Goal: Task Accomplishment & Management: Use online tool/utility

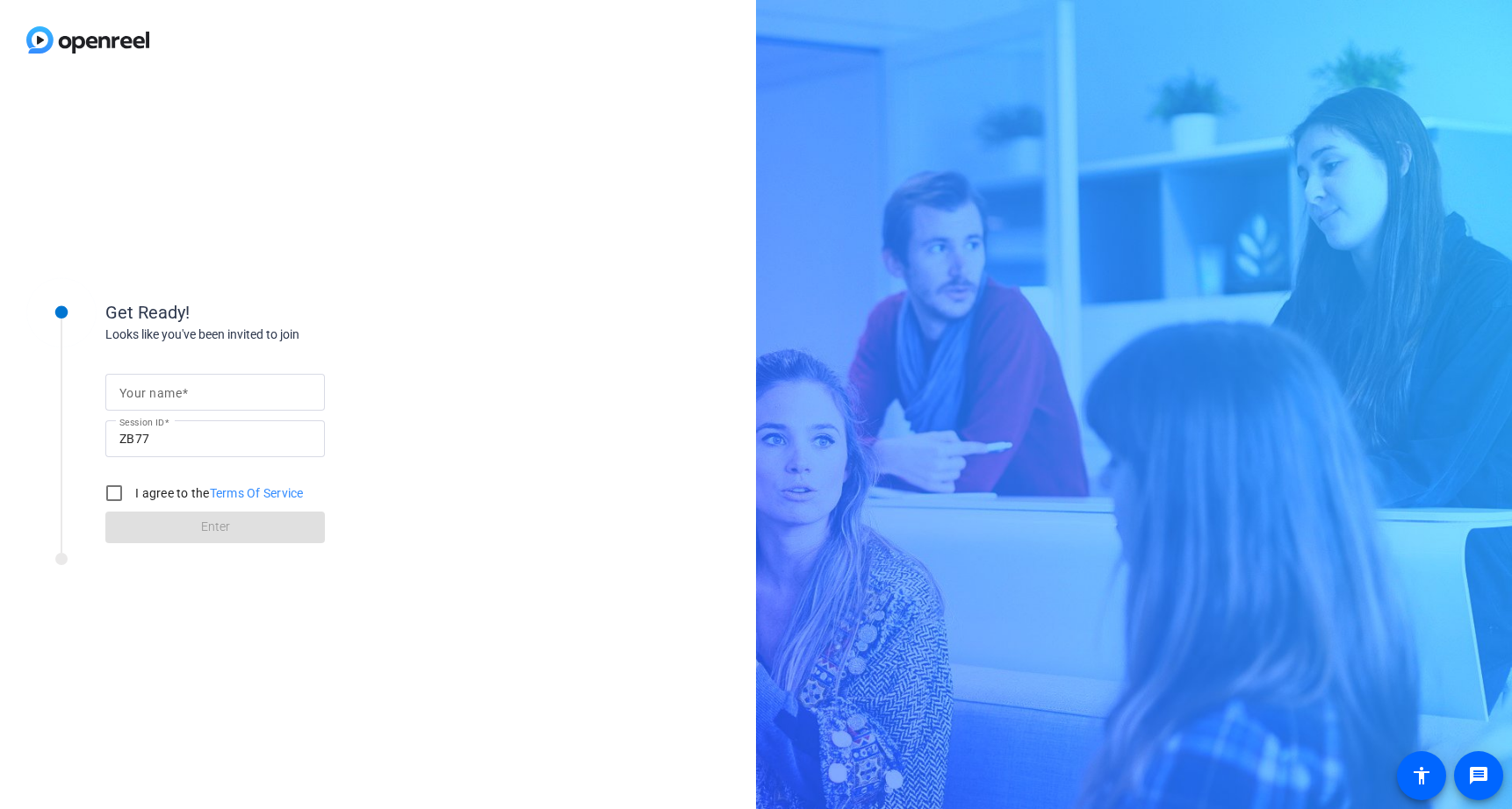
click at [143, 407] on div at bounding box center [214, 392] width 191 height 37
type input "[PERSON_NAME]"
click at [122, 489] on input "I agree to the Terms Of Service" at bounding box center [114, 492] width 35 height 35
checkbox input "true"
click at [169, 520] on span at bounding box center [214, 526] width 220 height 42
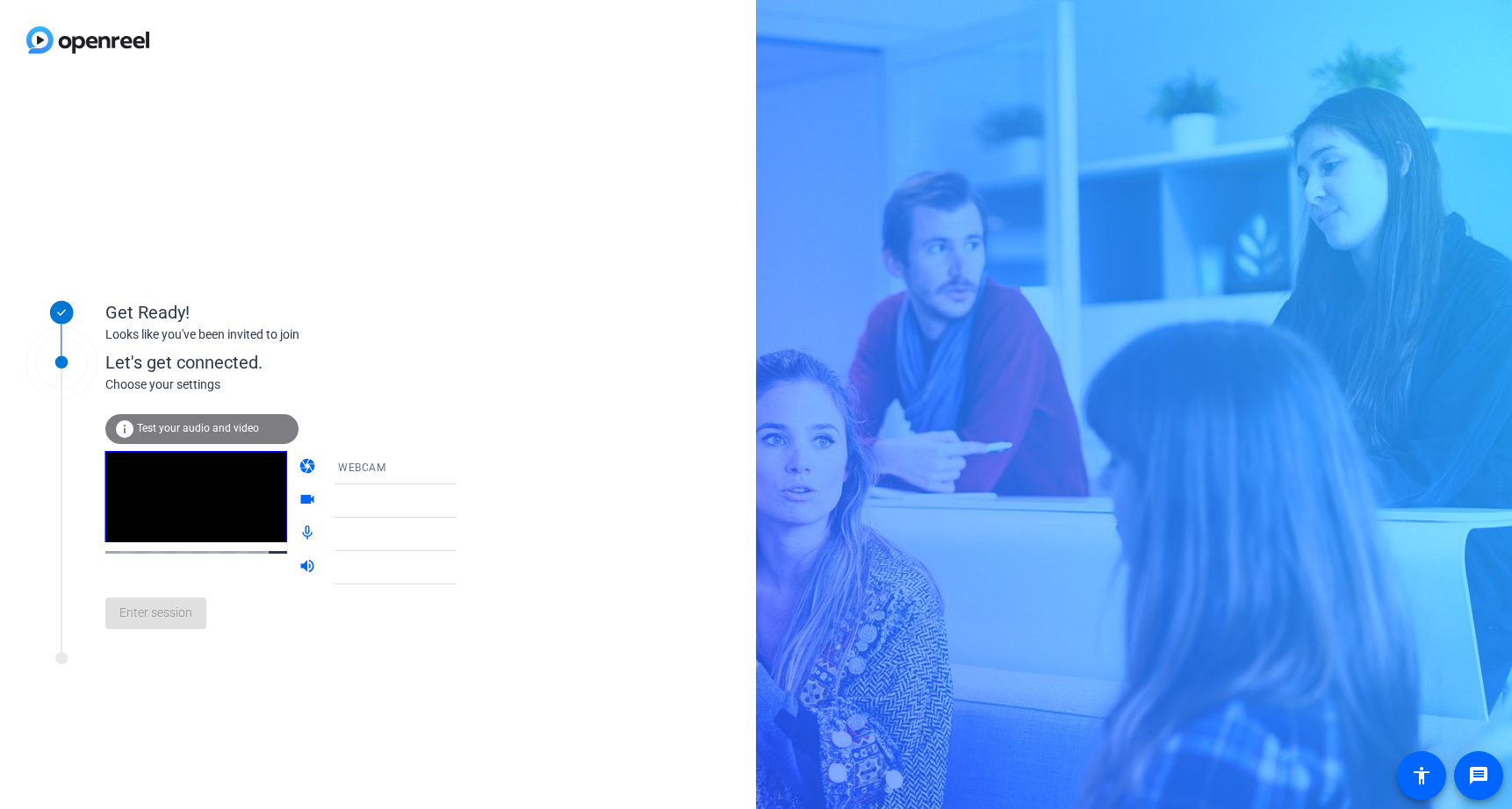
click at [338, 500] on span at bounding box center [338, 501] width 1 height 14
click at [402, 535] on span "Default - Headset Microphone (Poly BT700)" at bounding box center [450, 534] width 223 height 14
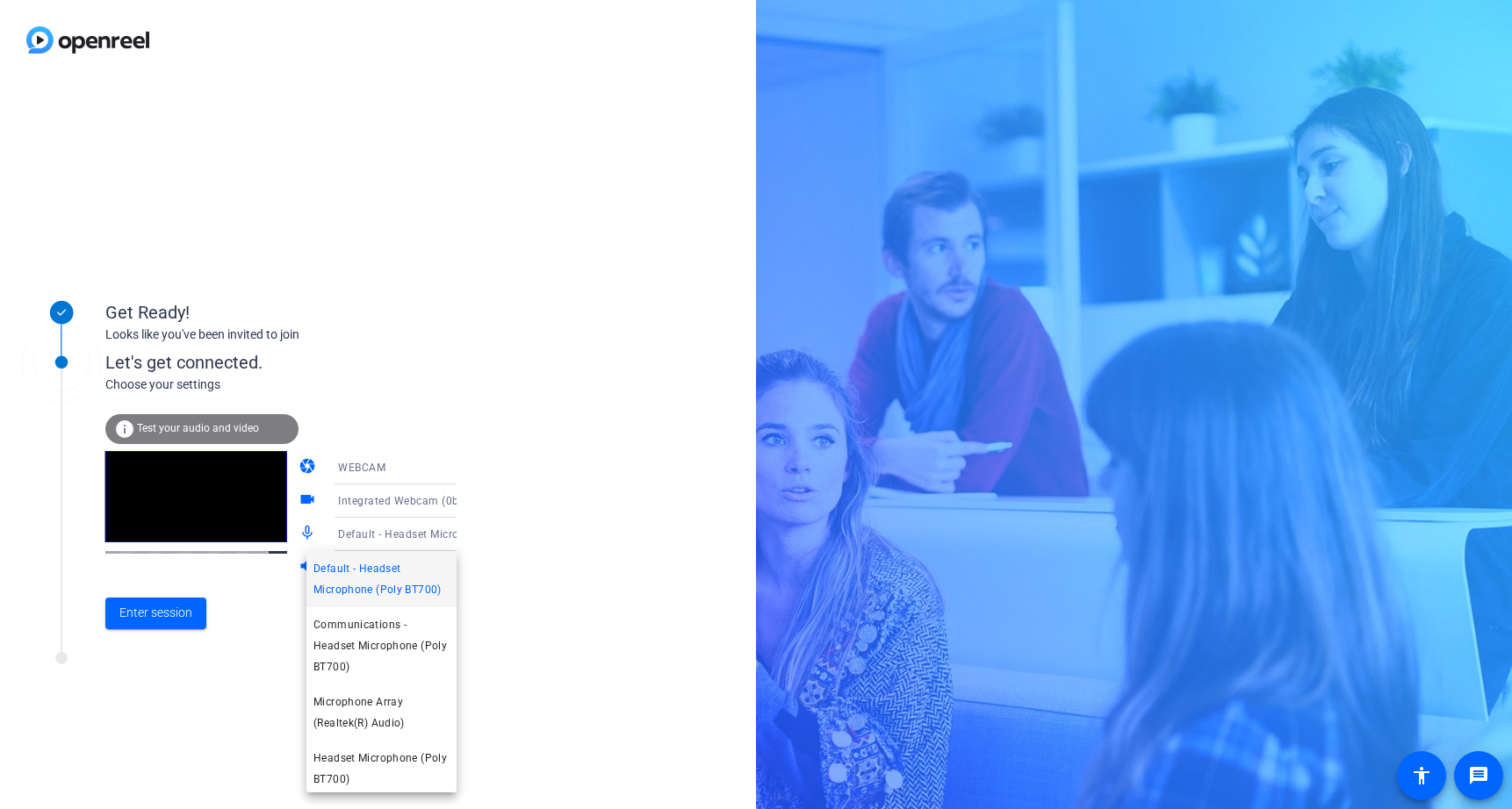
click at [402, 535] on div at bounding box center [756, 404] width 1512 height 809
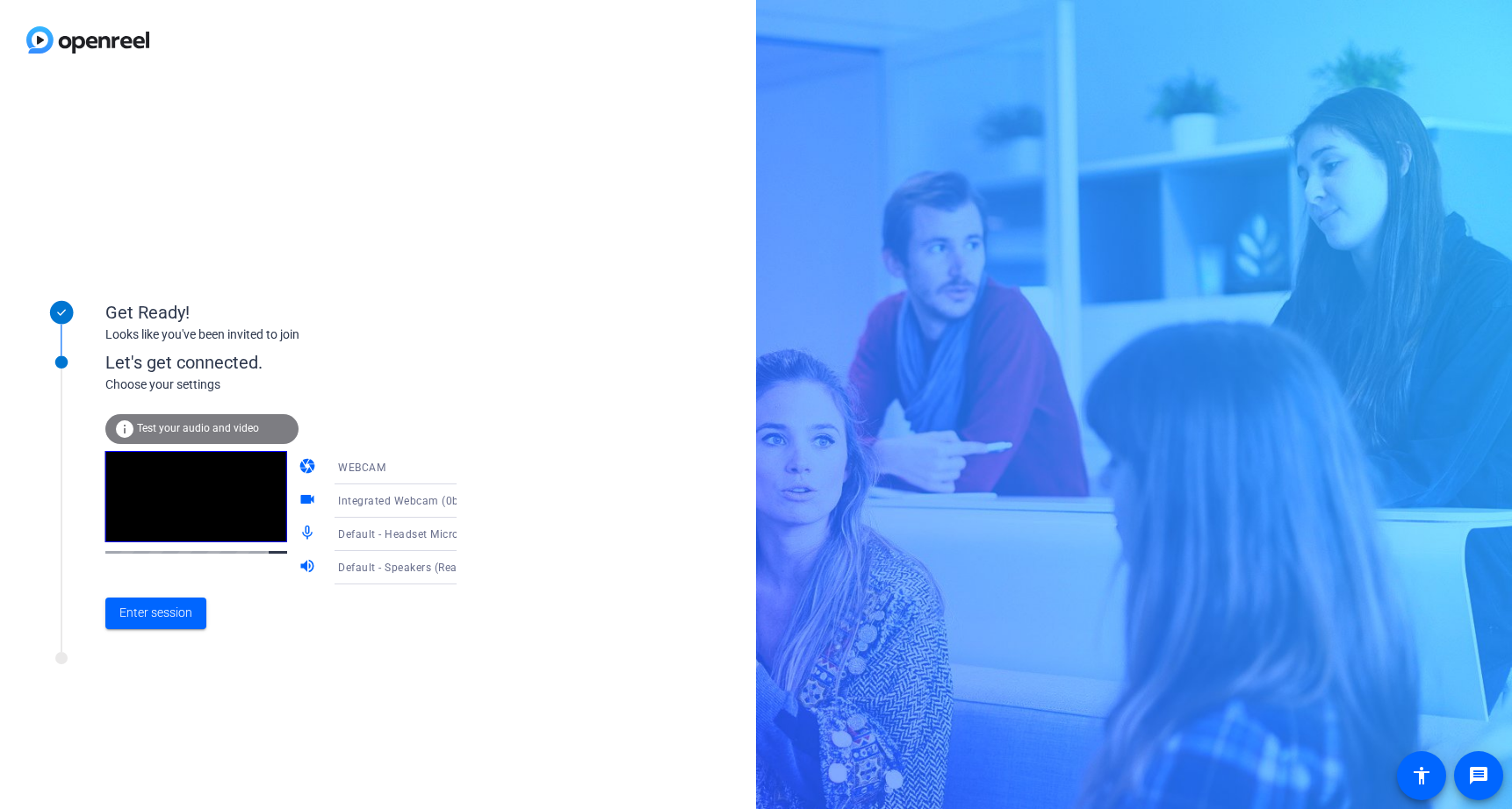
click at [393, 564] on span "Default - Speakers (Realtek(R) Audio)" at bounding box center [433, 567] width 189 height 14
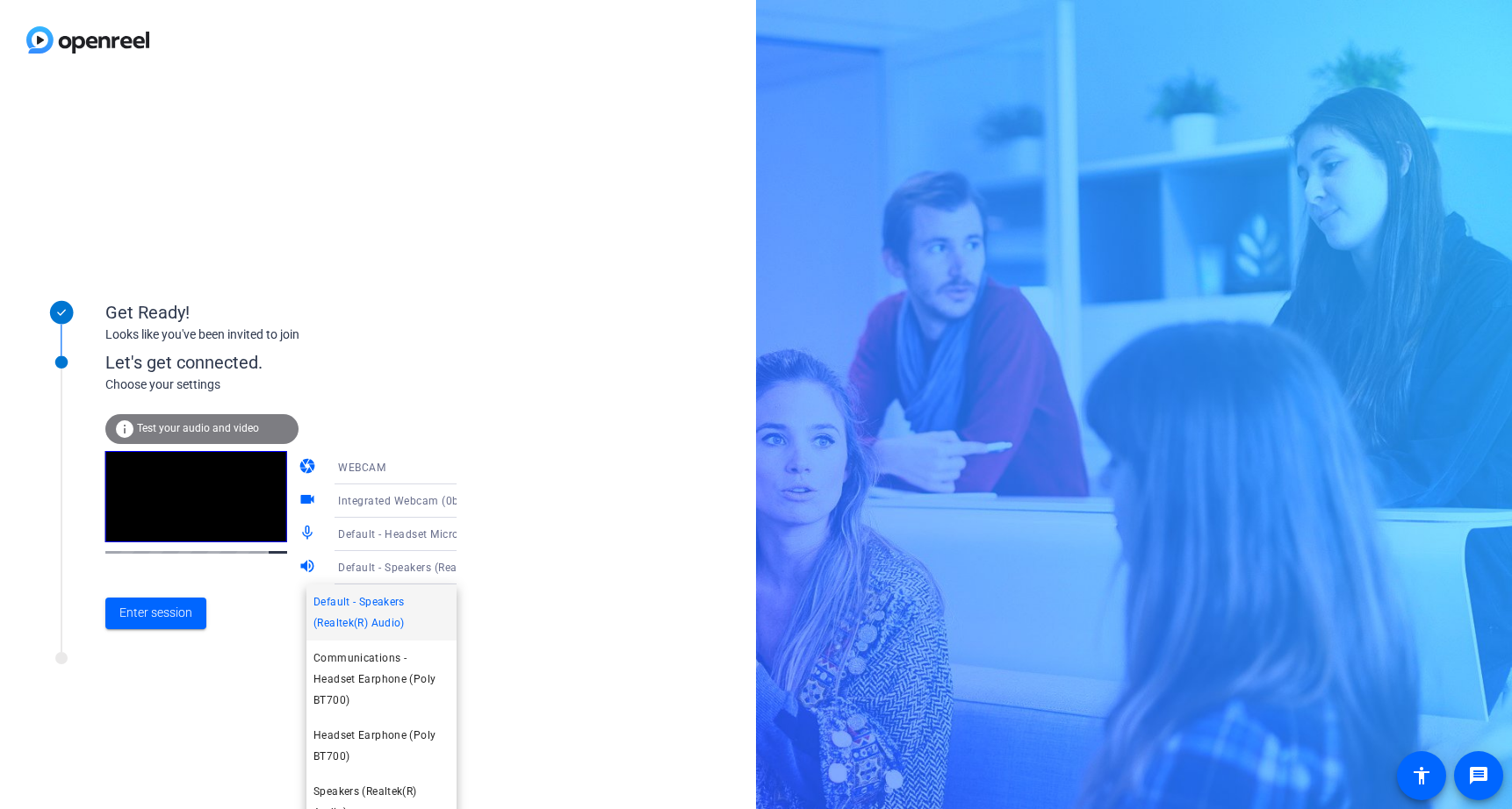
click at [393, 564] on div at bounding box center [756, 404] width 1512 height 809
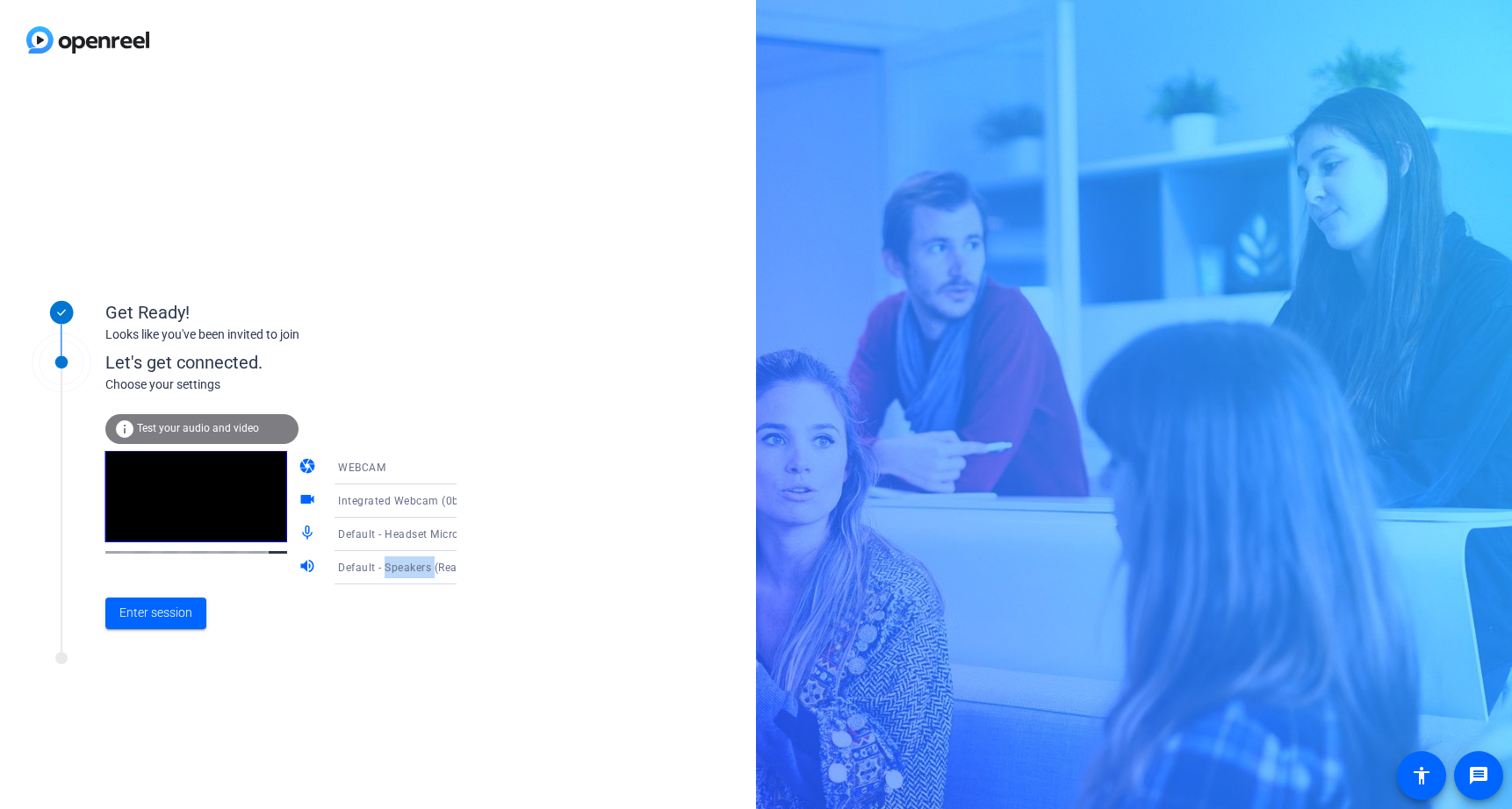
click at [393, 564] on span "Default - Speakers (Realtek(R) Audio)" at bounding box center [433, 567] width 189 height 14
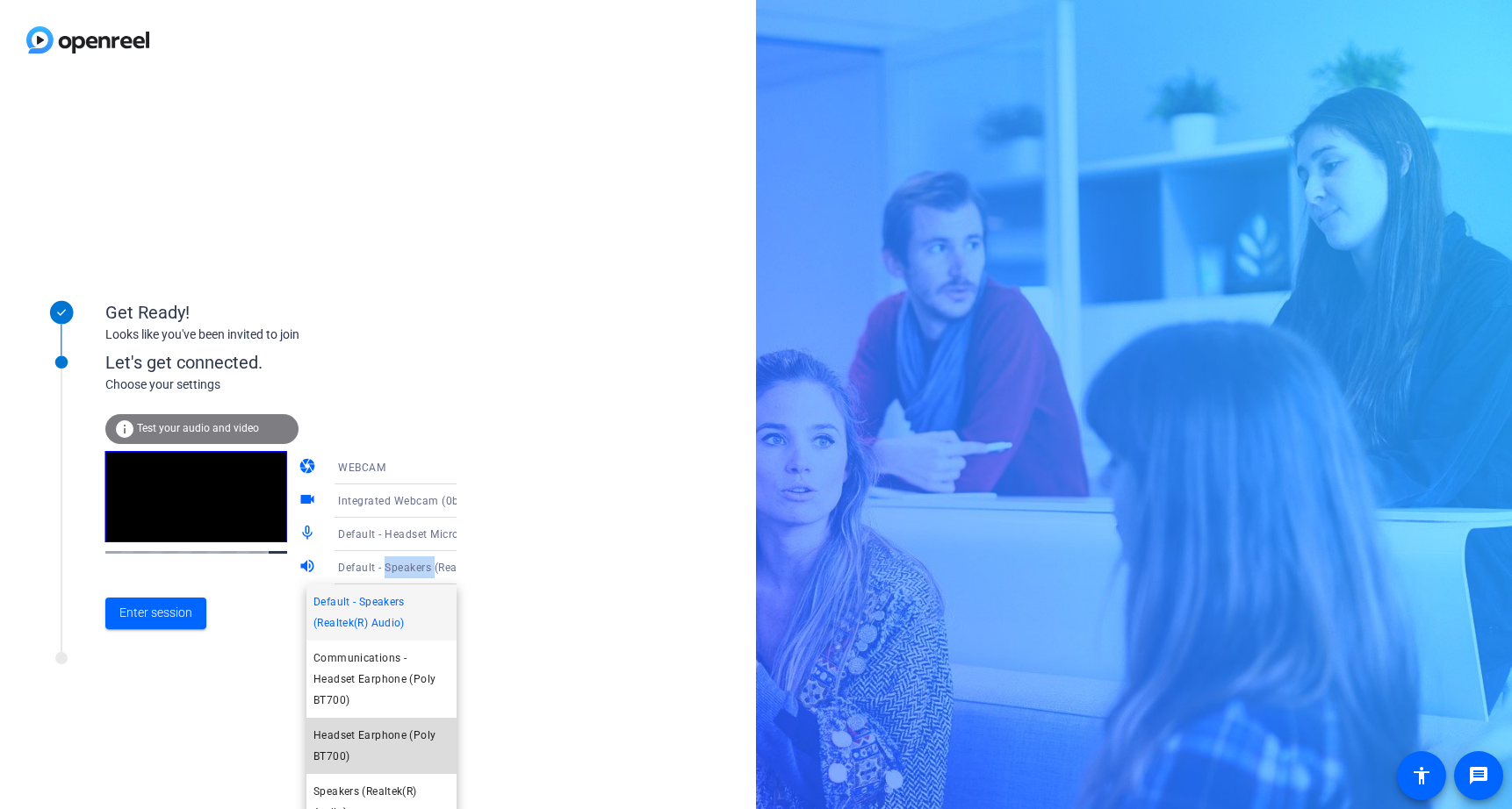
click at [371, 726] on span "Headset Earphone (Poly BT700)" at bounding box center [381, 745] width 136 height 42
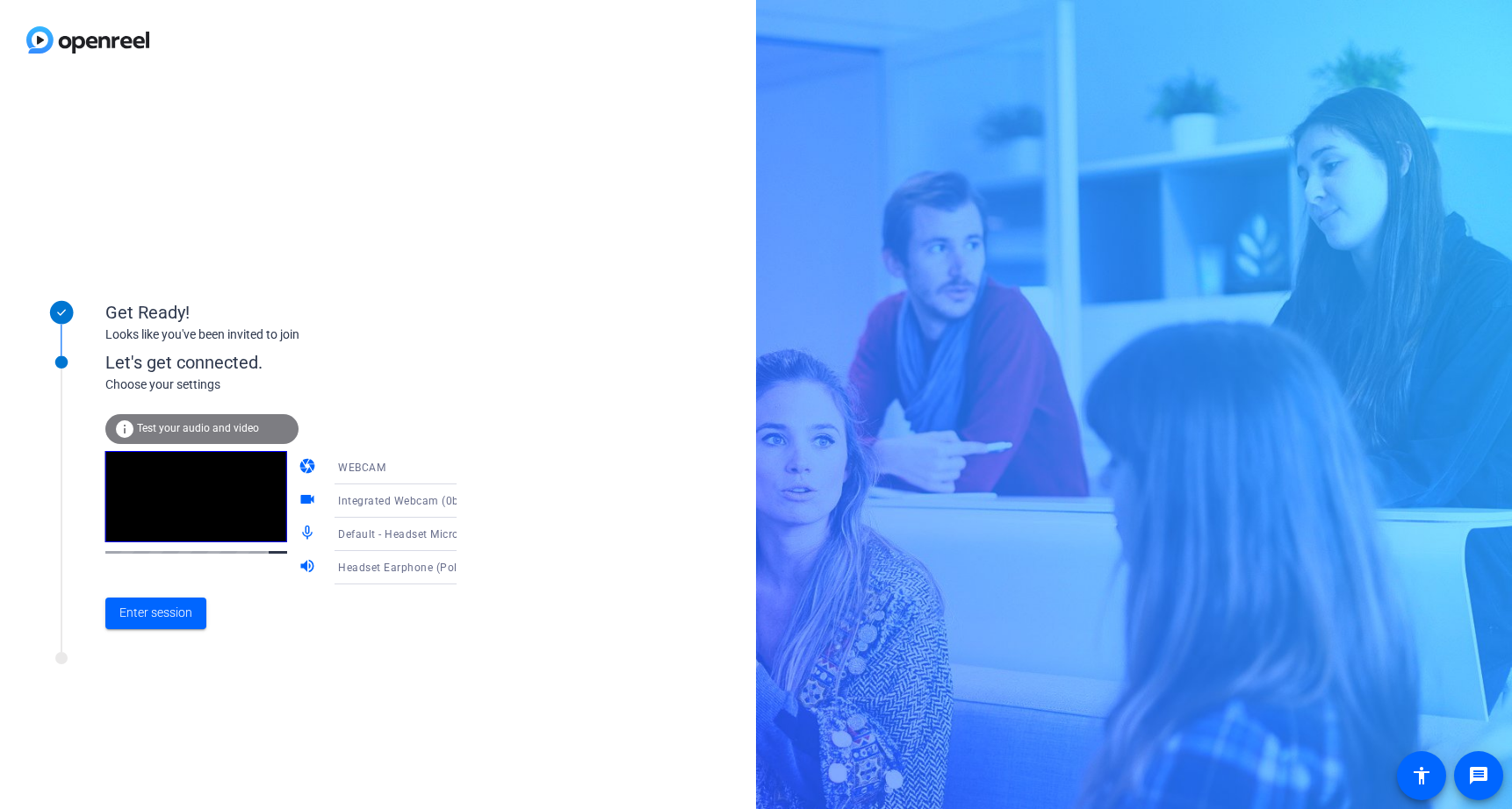
click at [389, 538] on span "Default - Headset Microphone (Poly BT700)" at bounding box center [450, 534] width 223 height 14
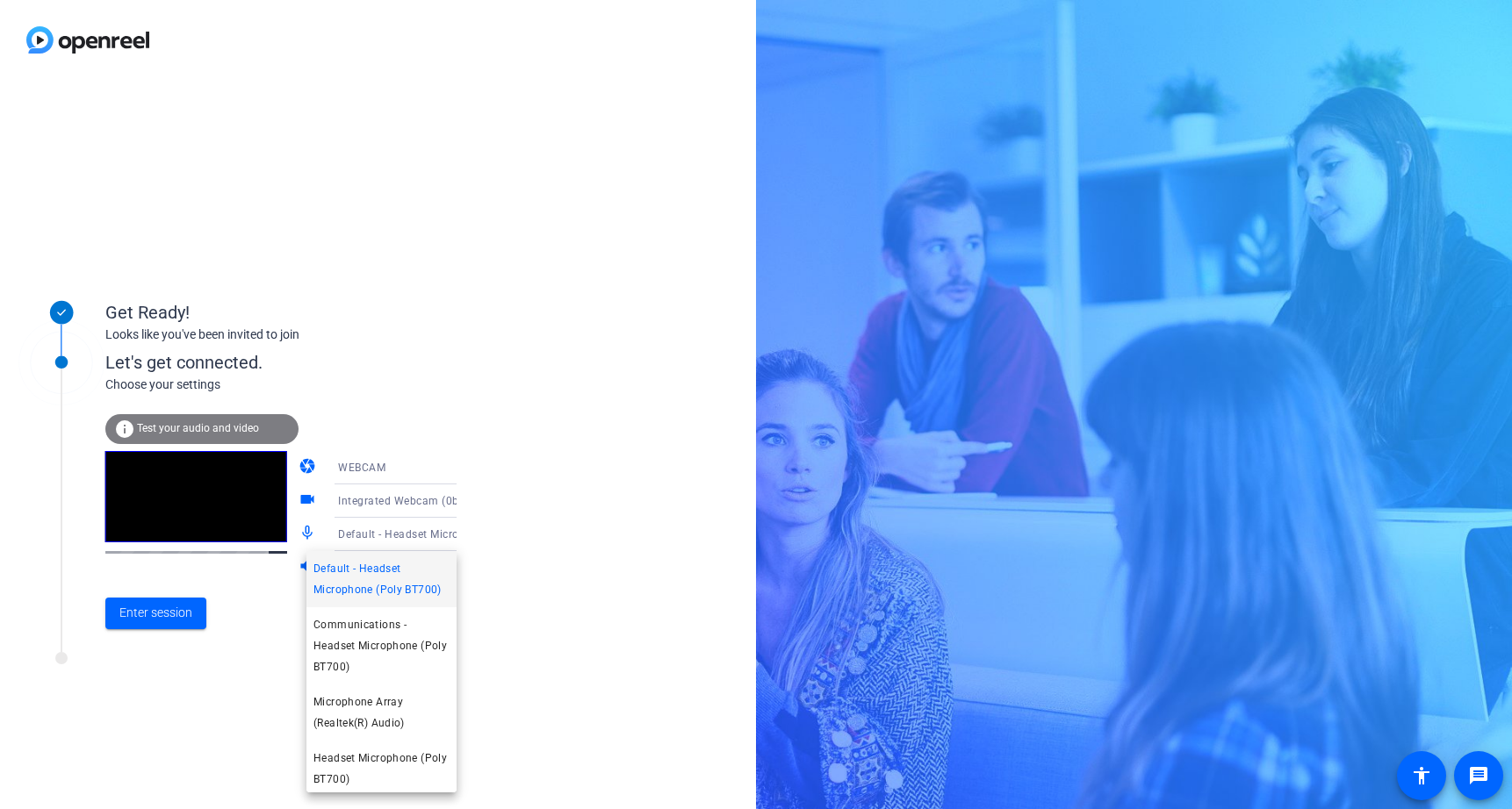
click at [384, 588] on span "Default - Headset Microphone (Poly BT700)" at bounding box center [381, 578] width 136 height 42
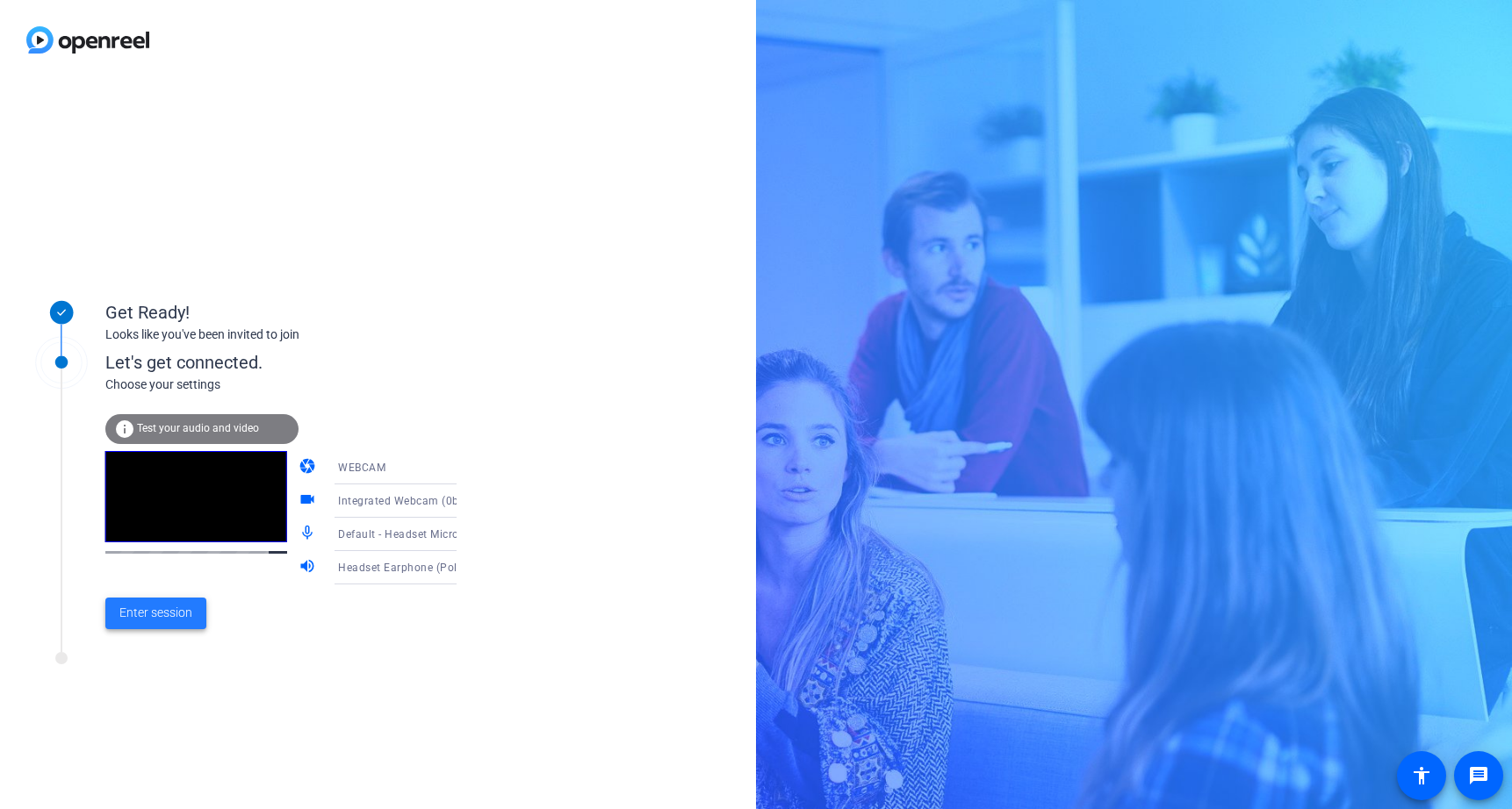
click at [131, 618] on span "Enter session" at bounding box center [155, 613] width 73 height 19
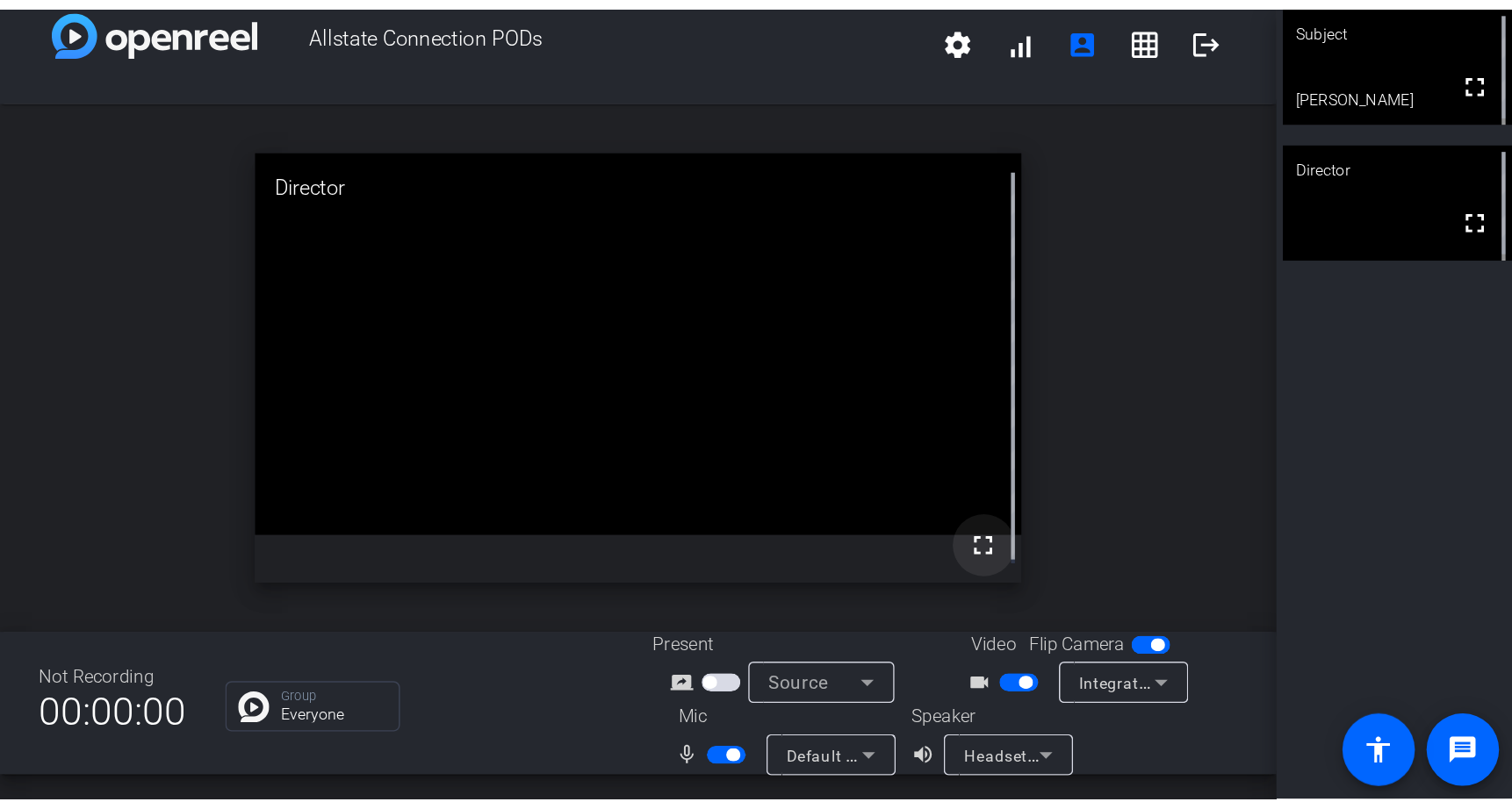
scroll to position [21, 0]
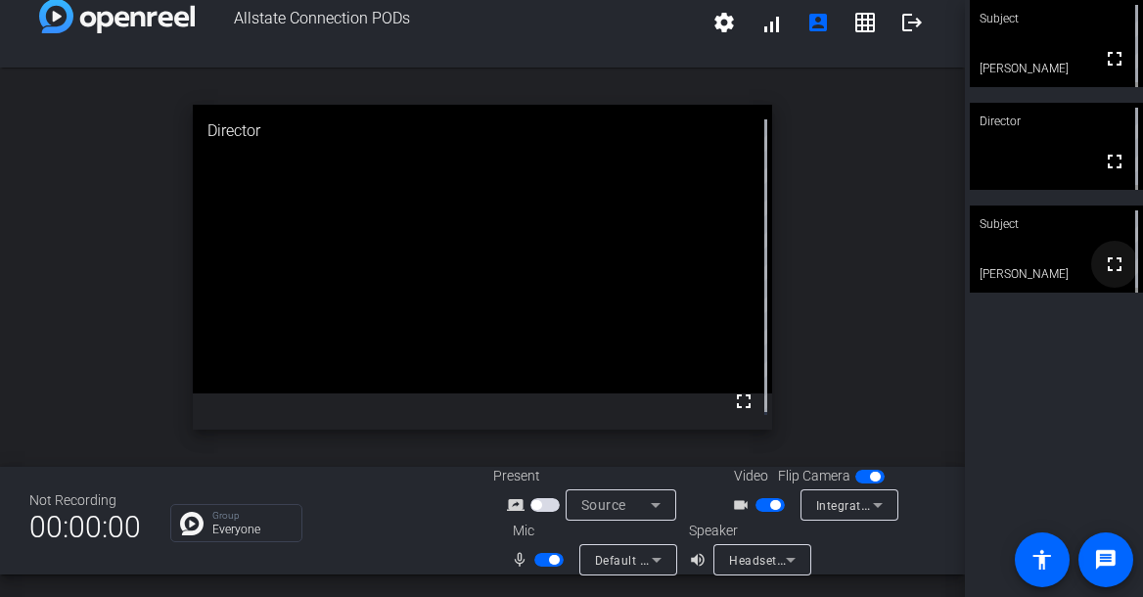
click at [1103, 266] on mat-icon "fullscreen" at bounding box center [1114, 263] width 23 height 23
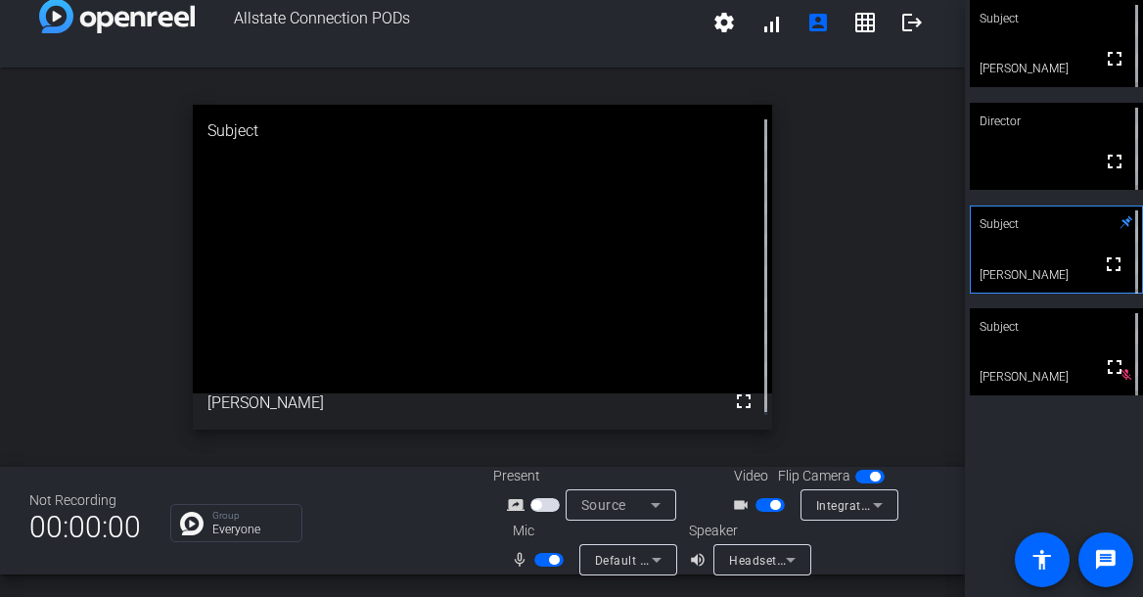
click at [545, 561] on span "button" at bounding box center [548, 560] width 29 height 14
click at [762, 505] on span "button" at bounding box center [769, 505] width 29 height 14
click at [541, 562] on span "button" at bounding box center [540, 560] width 10 height 10
click at [541, 564] on span "button" at bounding box center [548, 560] width 29 height 14
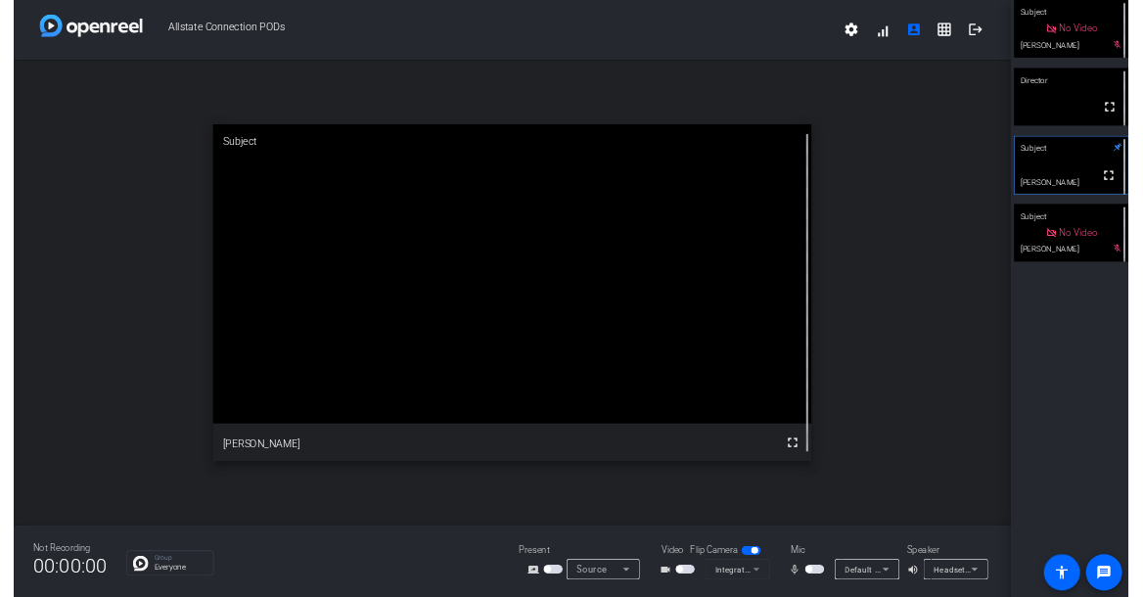
scroll to position [0, 0]
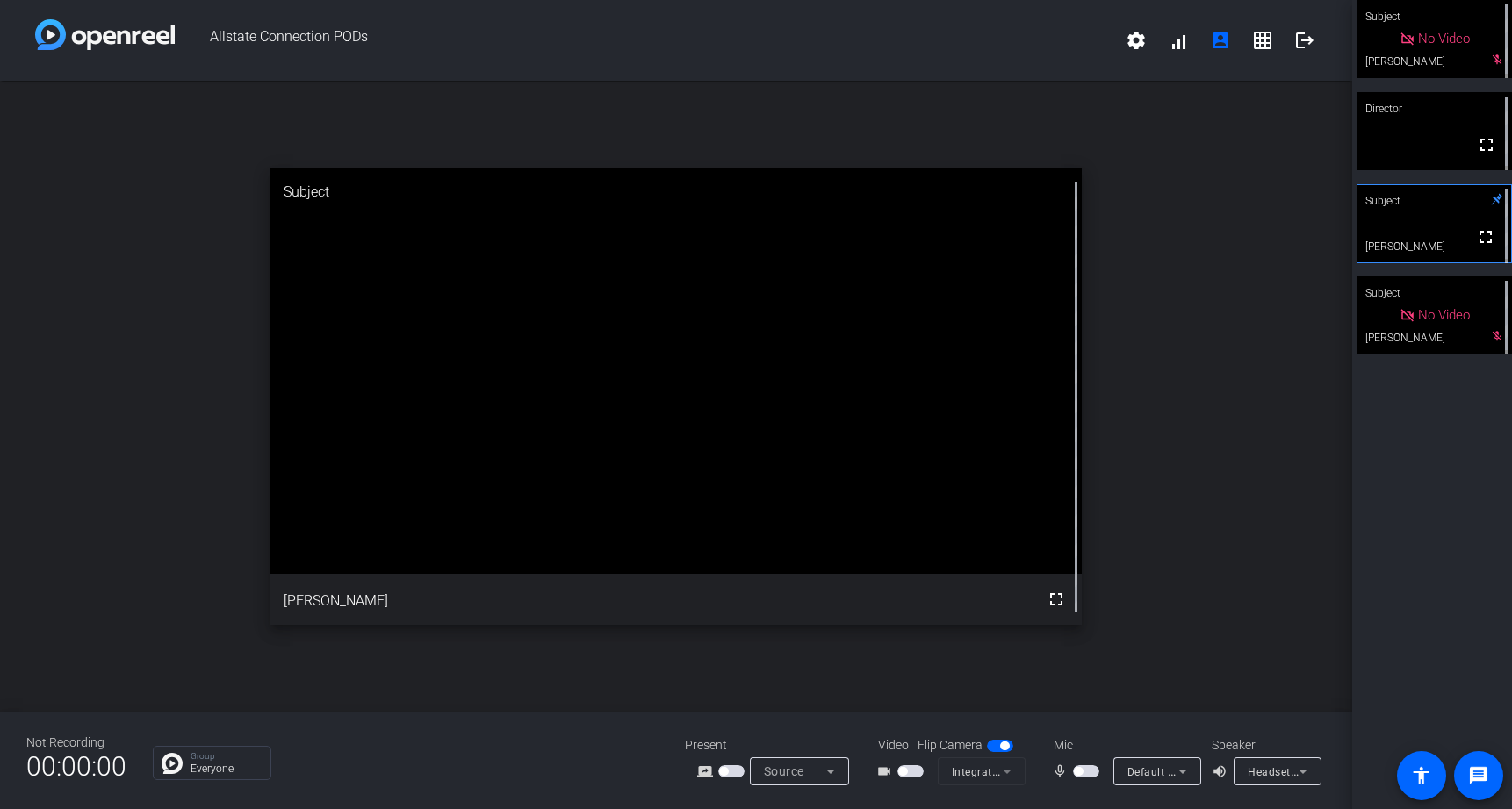
click at [1088, 775] on span "button" at bounding box center [1085, 771] width 26 height 13
click at [1081, 770] on span "button" at bounding box center [1085, 771] width 26 height 13
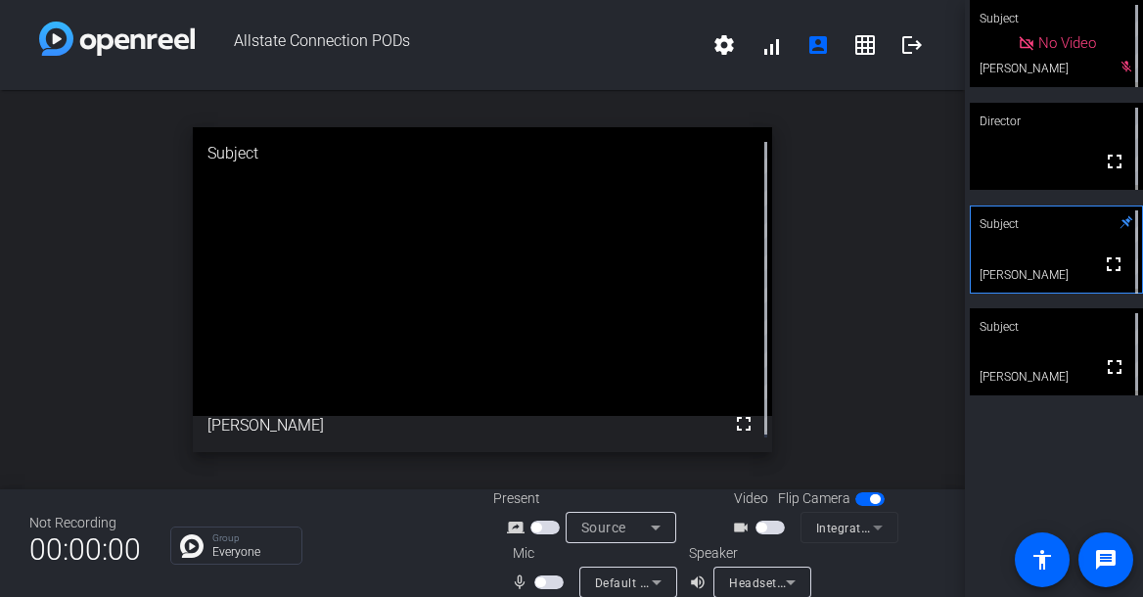
click at [558, 574] on mat-slide-toggle at bounding box center [550, 581] width 33 height 21
click at [528, 578] on mat-icon "mic_none" at bounding box center [522, 581] width 23 height 23
click at [536, 581] on span "button" at bounding box center [540, 582] width 10 height 10
drag, startPoint x: 550, startPoint y: 588, endPoint x: 526, endPoint y: 588, distance: 23.5
click at [550, 588] on span "button" at bounding box center [548, 582] width 29 height 14
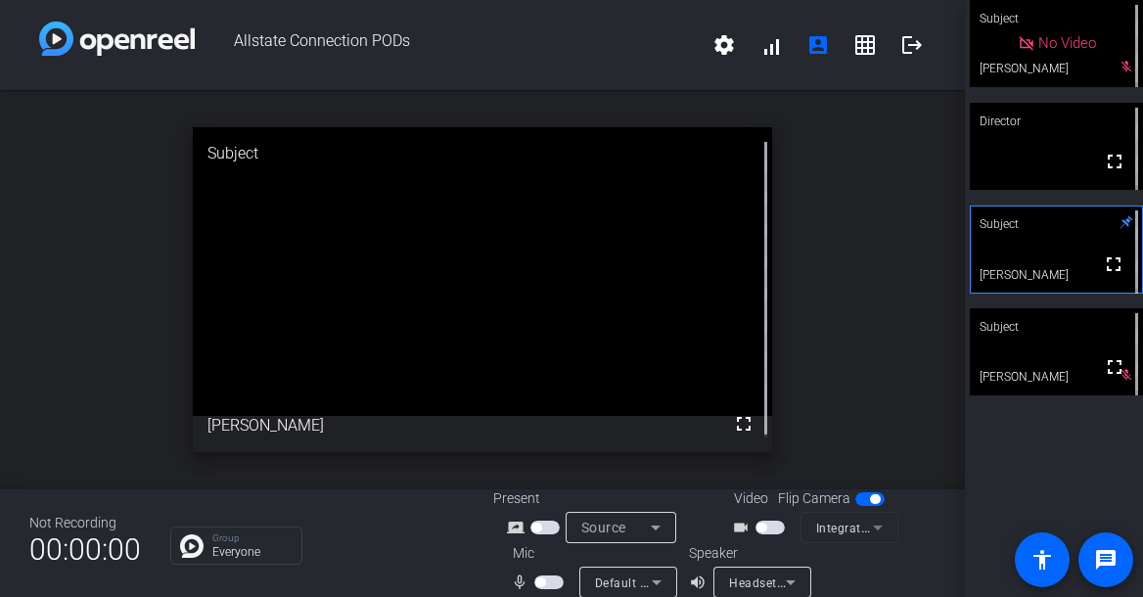
click at [757, 534] on mat-slide-toggle at bounding box center [771, 527] width 33 height 21
click at [758, 529] on span "button" at bounding box center [761, 527] width 10 height 10
click at [544, 580] on span "button" at bounding box center [548, 582] width 29 height 14
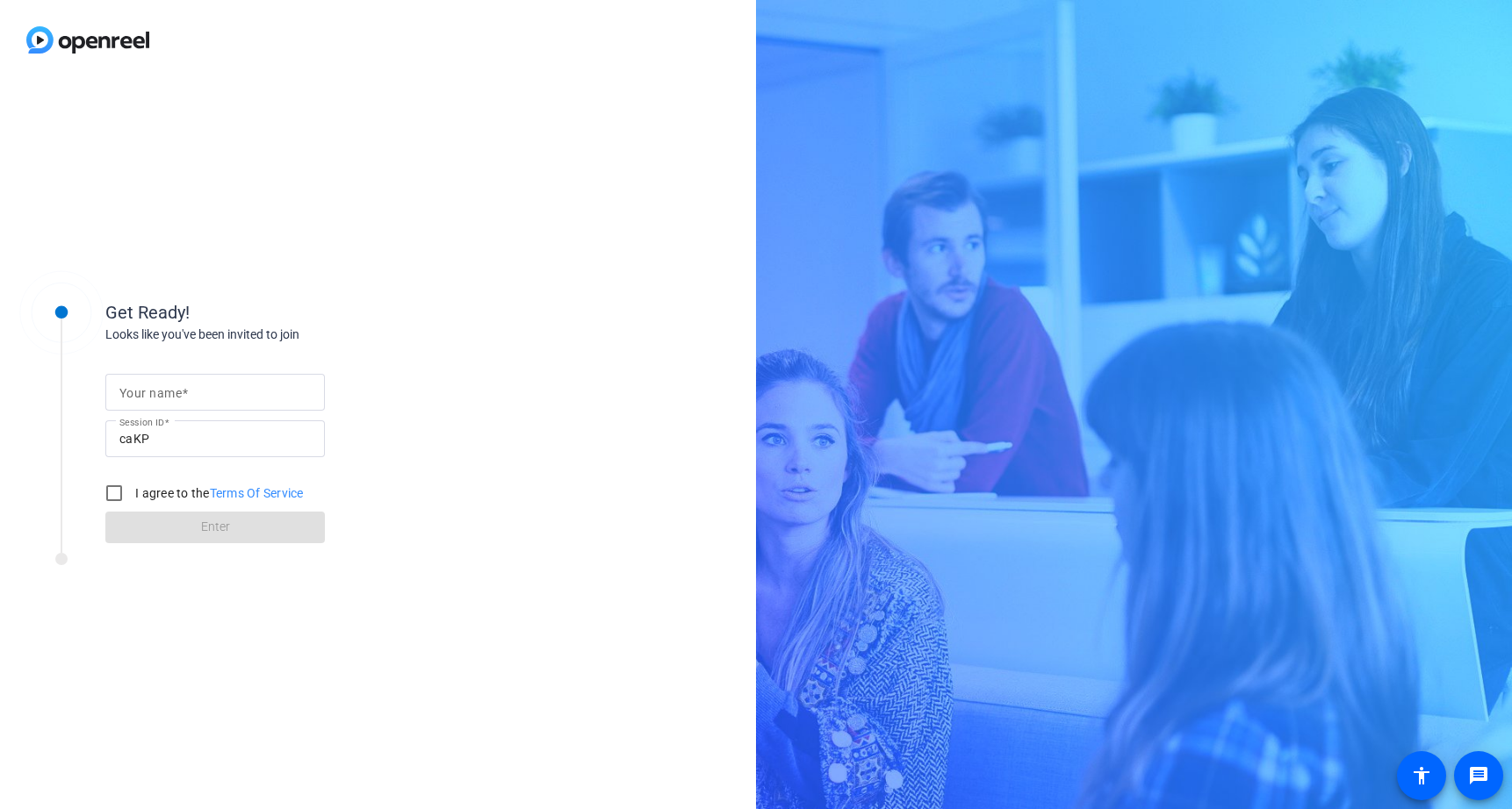
click at [176, 404] on div at bounding box center [214, 392] width 191 height 37
click at [170, 394] on input "Your name" at bounding box center [214, 392] width 191 height 21
type input "[PERSON_NAME]"
click at [109, 503] on input "I agree to the Terms Of Service" at bounding box center [114, 492] width 35 height 35
checkbox input "true"
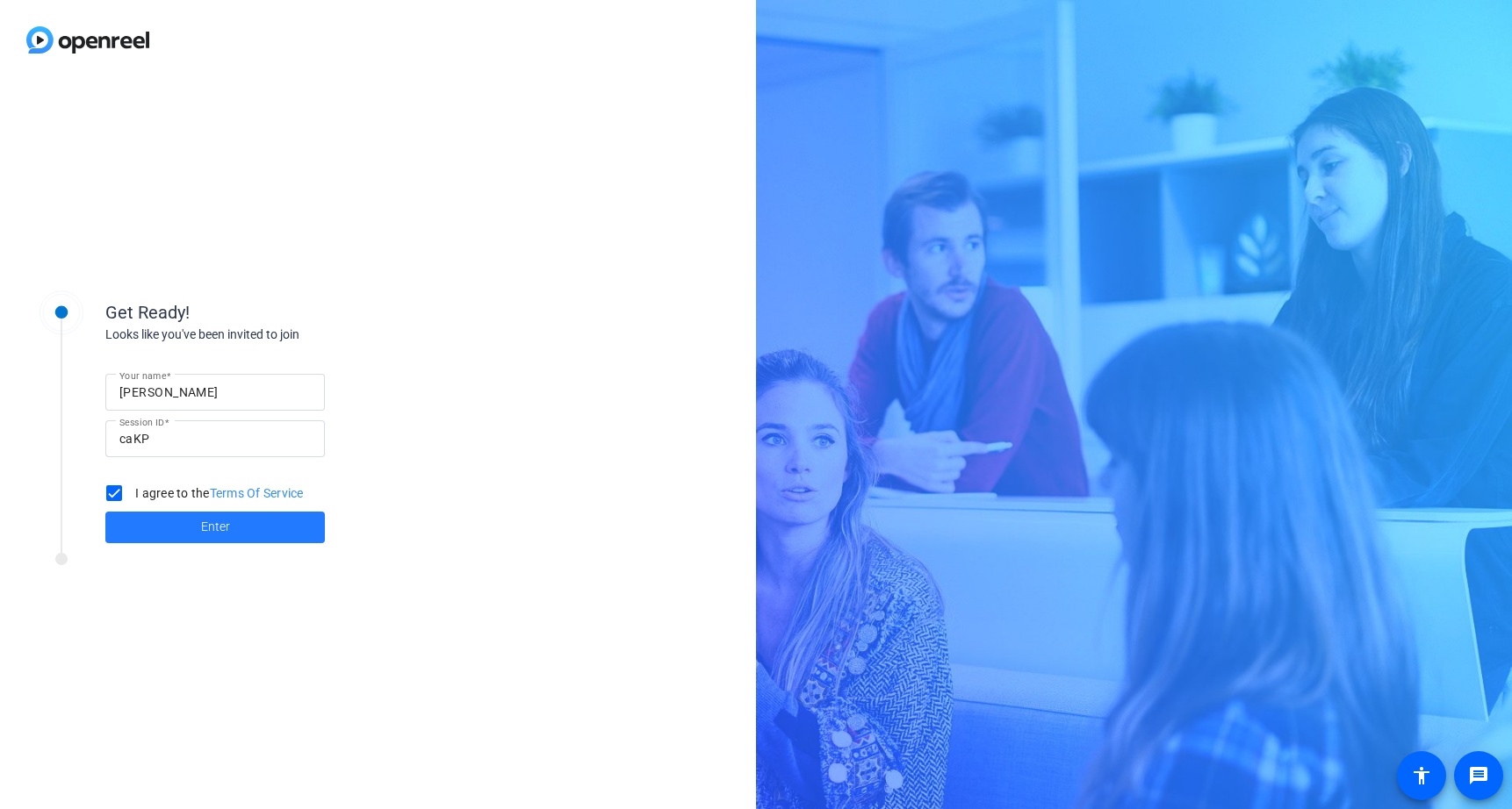
click at [151, 527] on span at bounding box center [214, 526] width 220 height 42
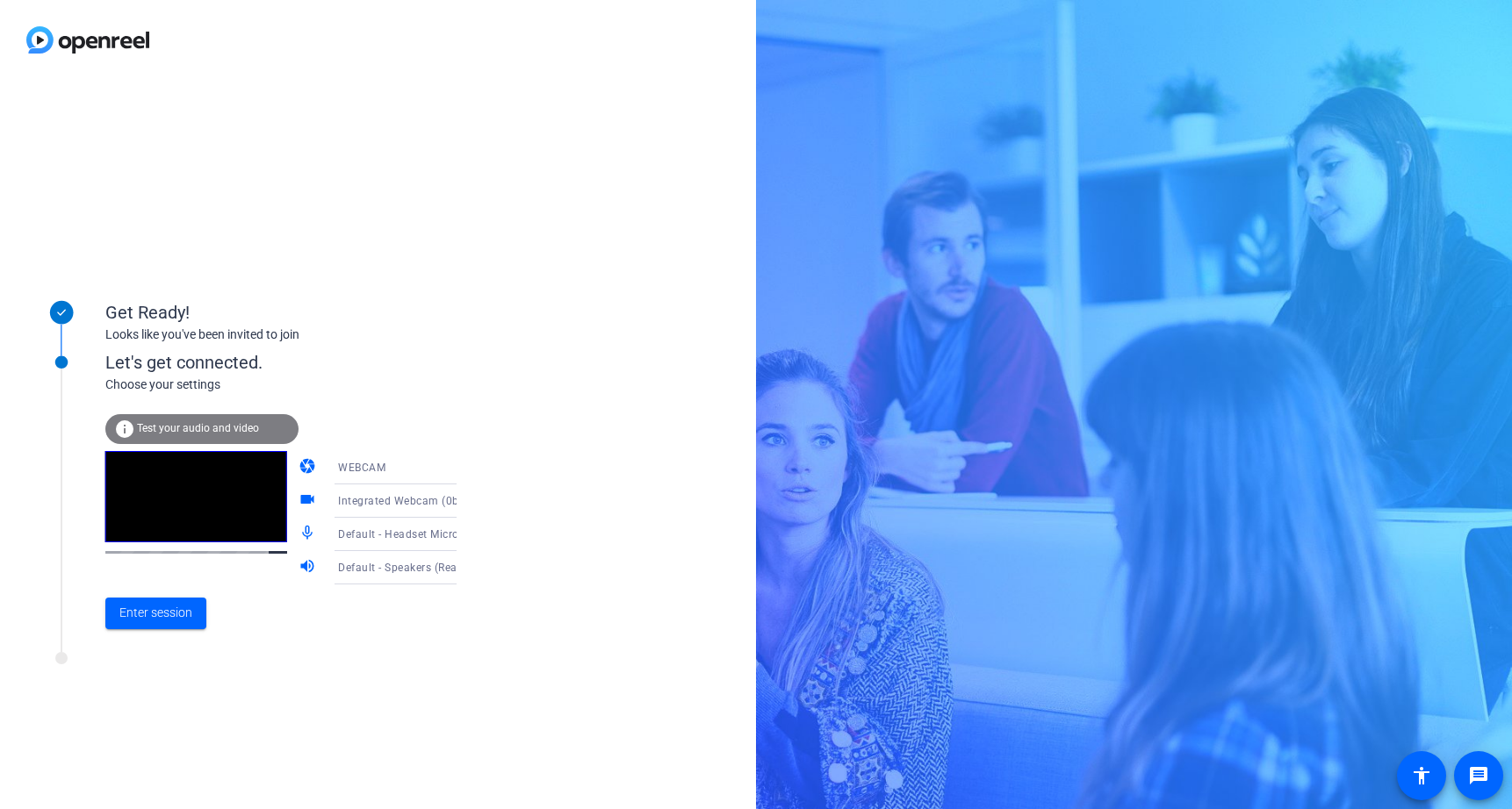
click at [419, 536] on span "Default - Headset Microphone (Poly BT700)" at bounding box center [450, 534] width 223 height 14
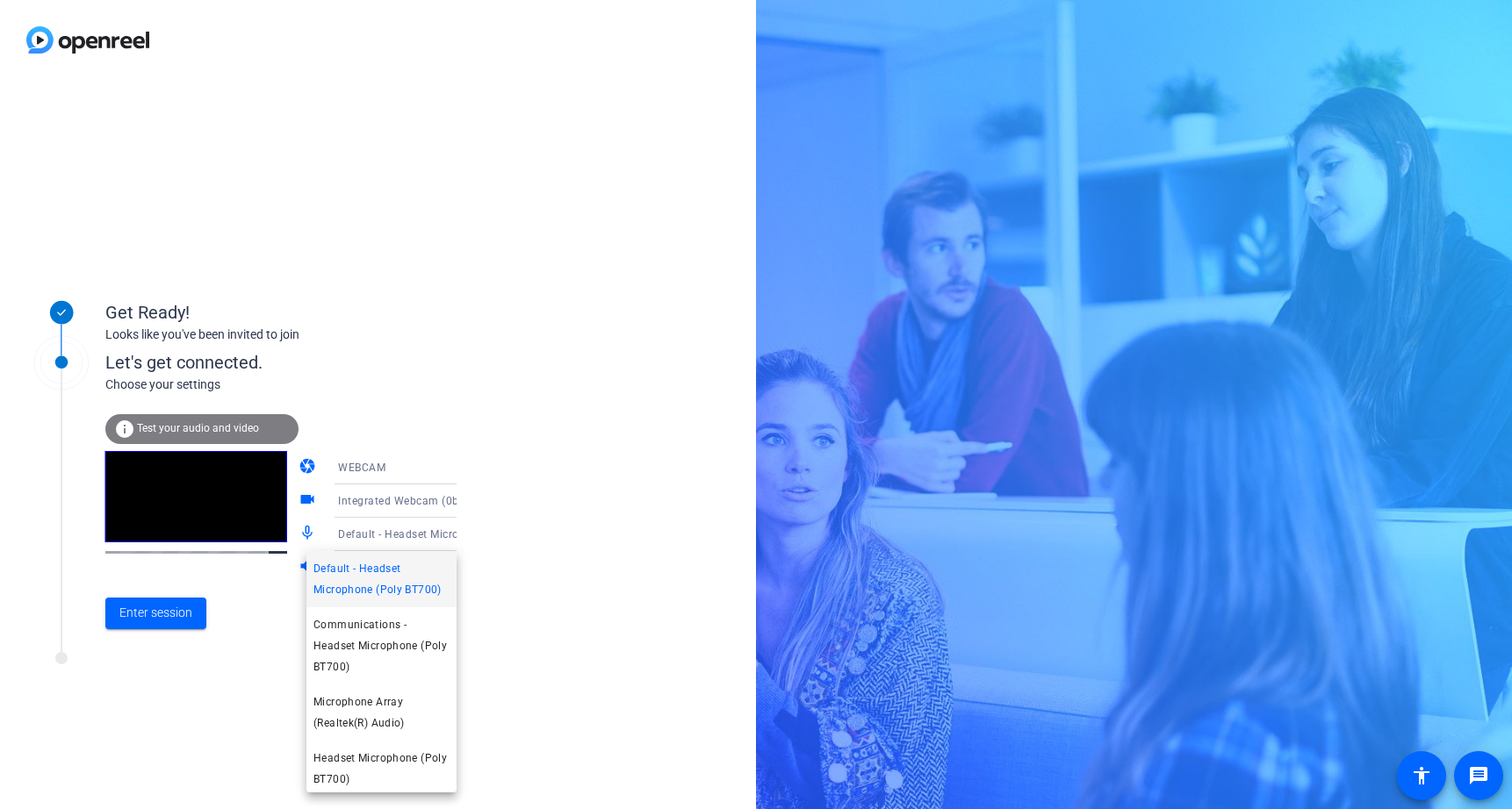
click at [419, 536] on div at bounding box center [756, 404] width 1512 height 809
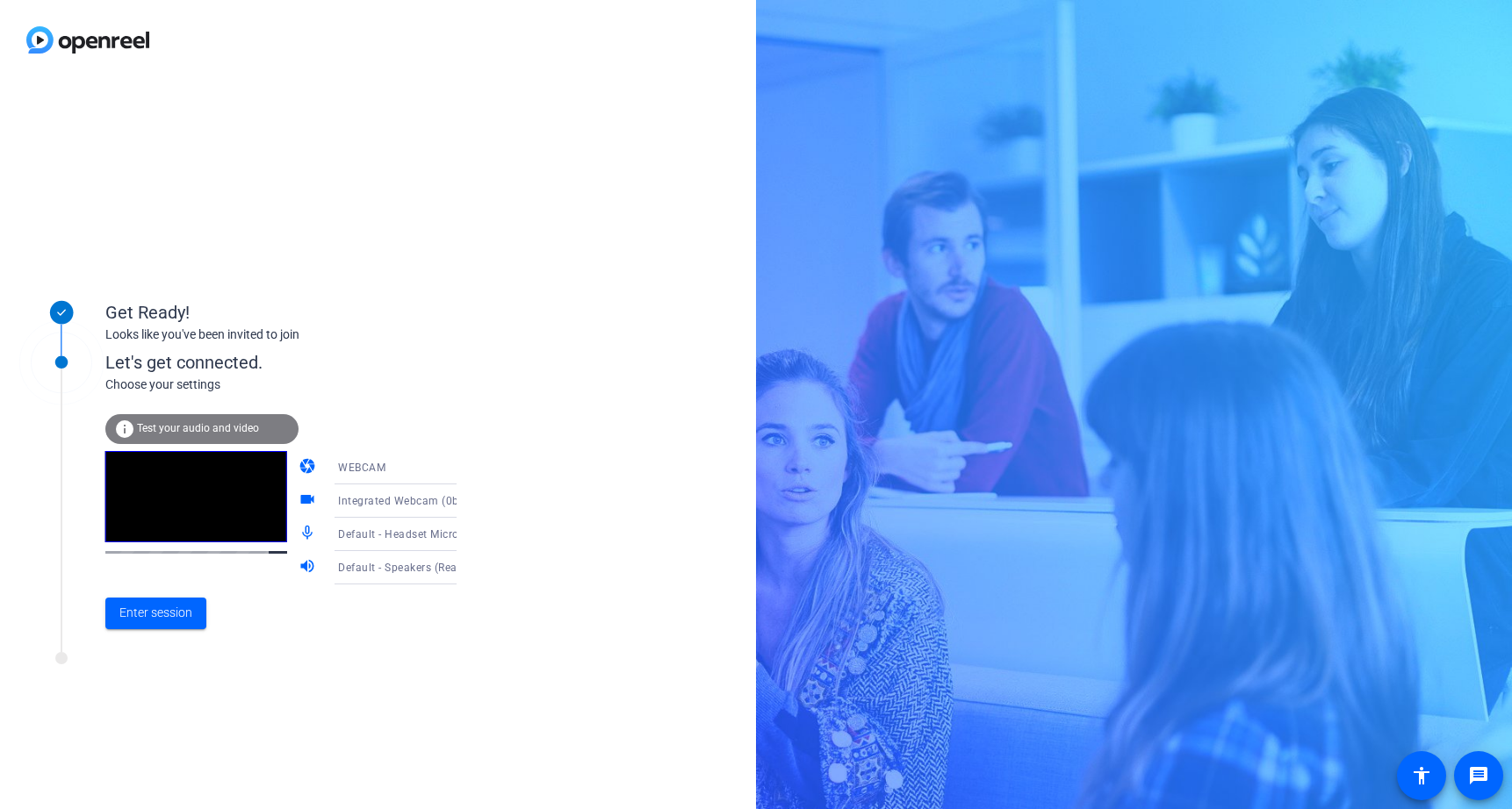
click at [402, 558] on div "Default - Speakers (Realtek(R) Audio)" at bounding box center [404, 567] width 131 height 22
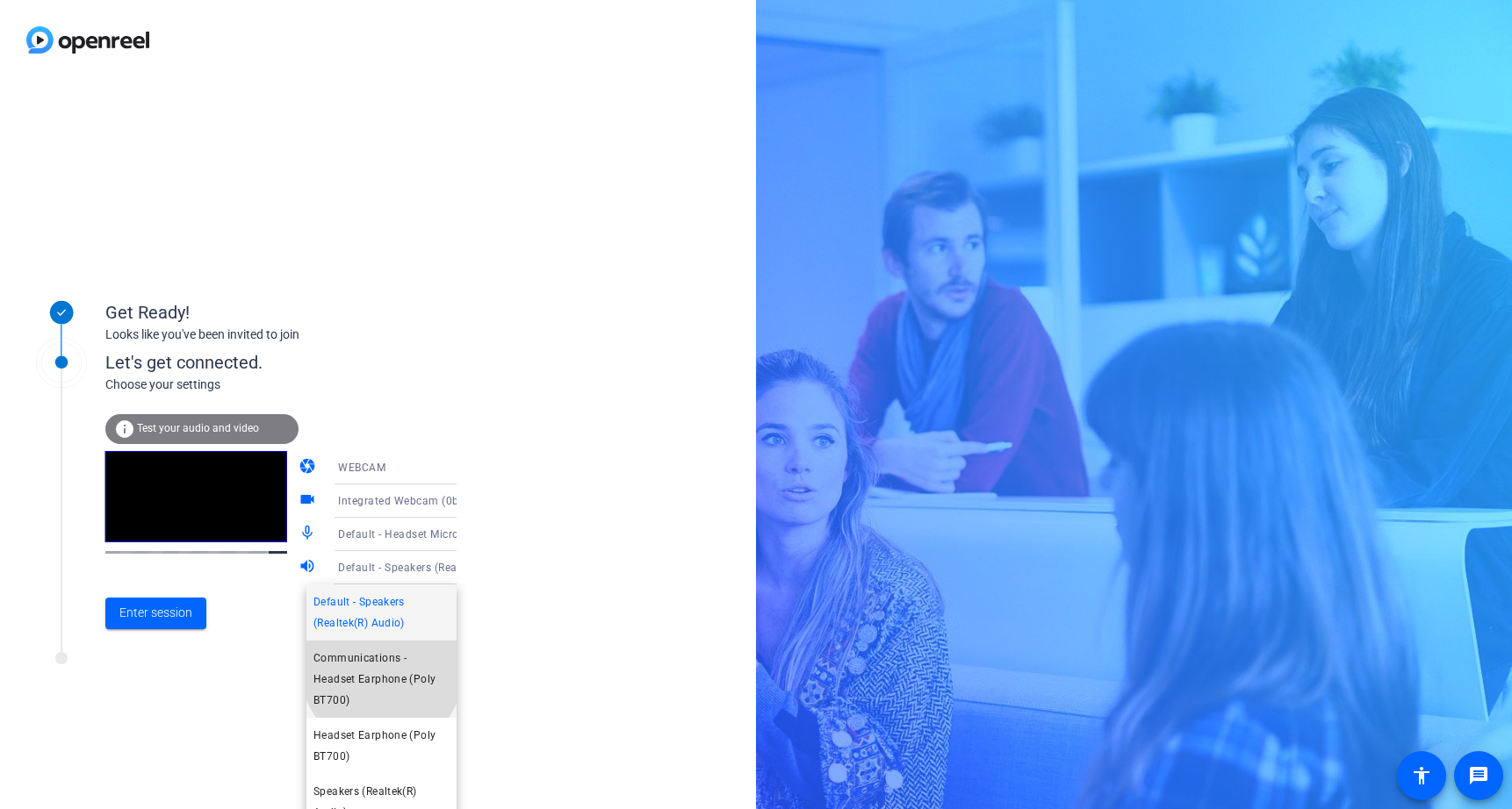
click at [382, 670] on span "Communications - Headset Earphone (Poly BT700)" at bounding box center [381, 679] width 136 height 63
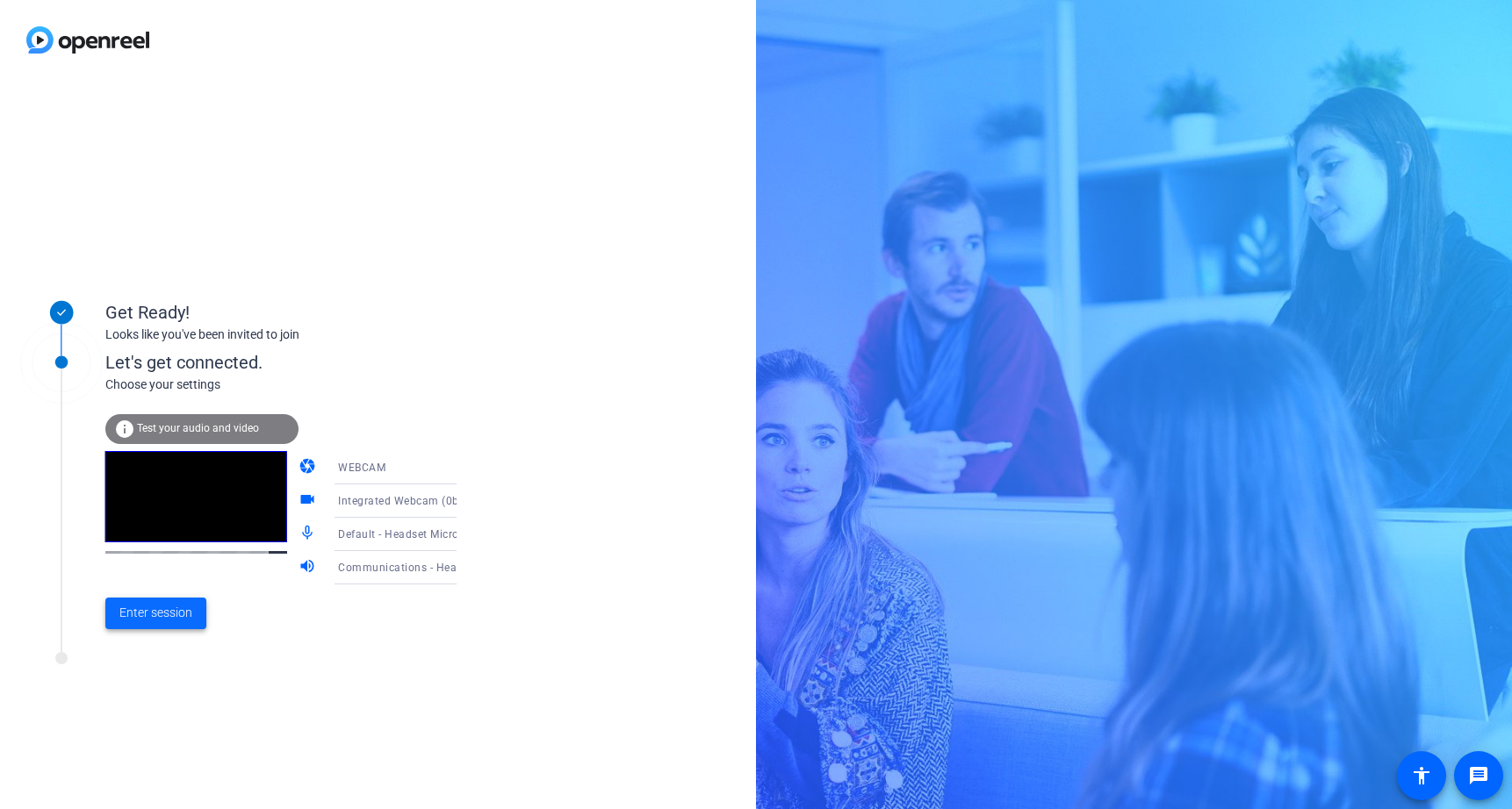
click at [170, 615] on span "Enter session" at bounding box center [155, 613] width 73 height 19
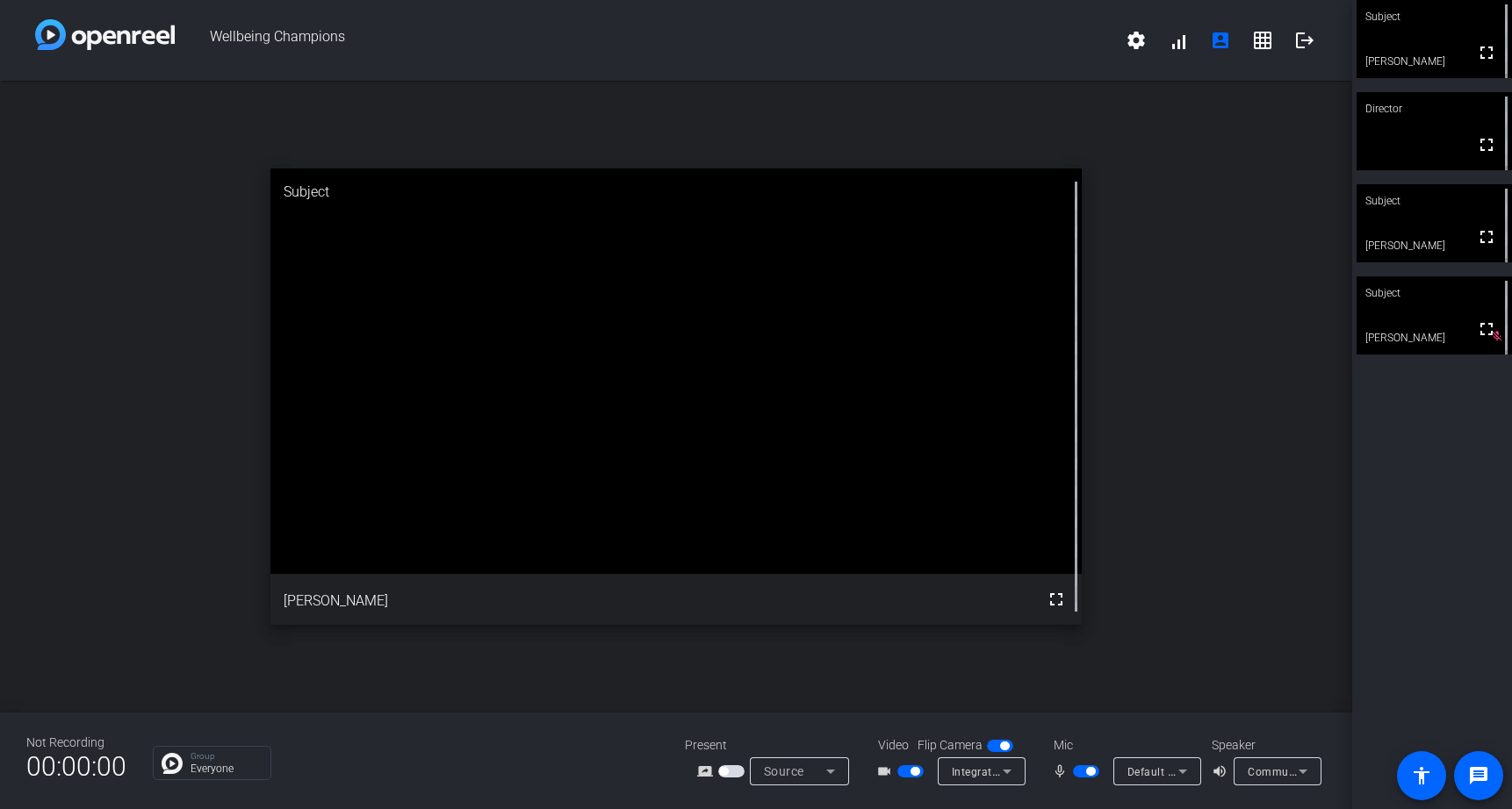
click at [909, 775] on span "button" at bounding box center [910, 771] width 26 height 13
click at [1087, 776] on span "button" at bounding box center [1085, 771] width 26 height 13
click at [922, 770] on span "button" at bounding box center [910, 771] width 26 height 13
click at [902, 776] on span "button" at bounding box center [910, 771] width 26 height 13
click at [1074, 772] on span "button" at bounding box center [1078, 771] width 9 height 9
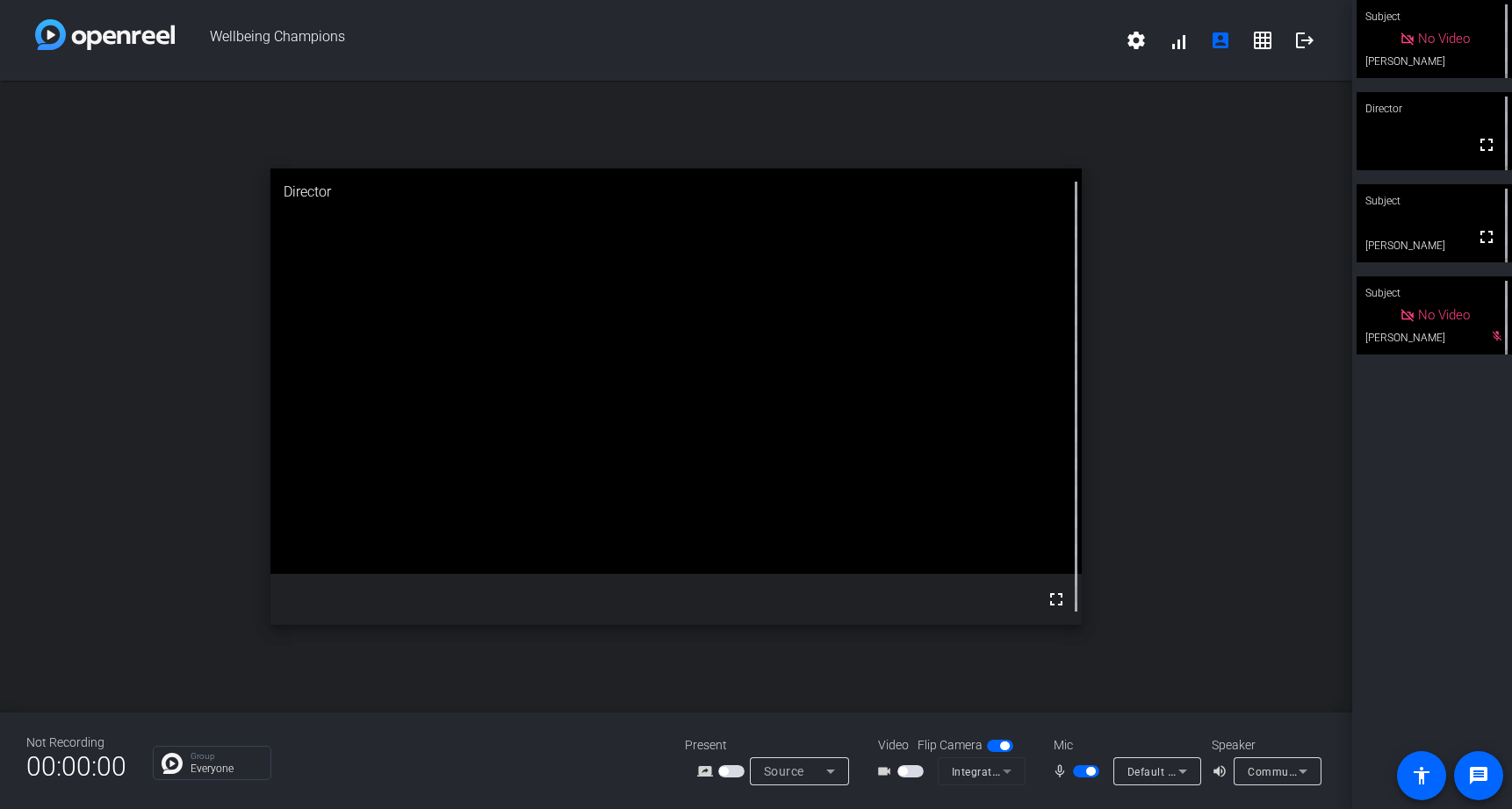
click at [1080, 769] on span "button" at bounding box center [1085, 771] width 26 height 13
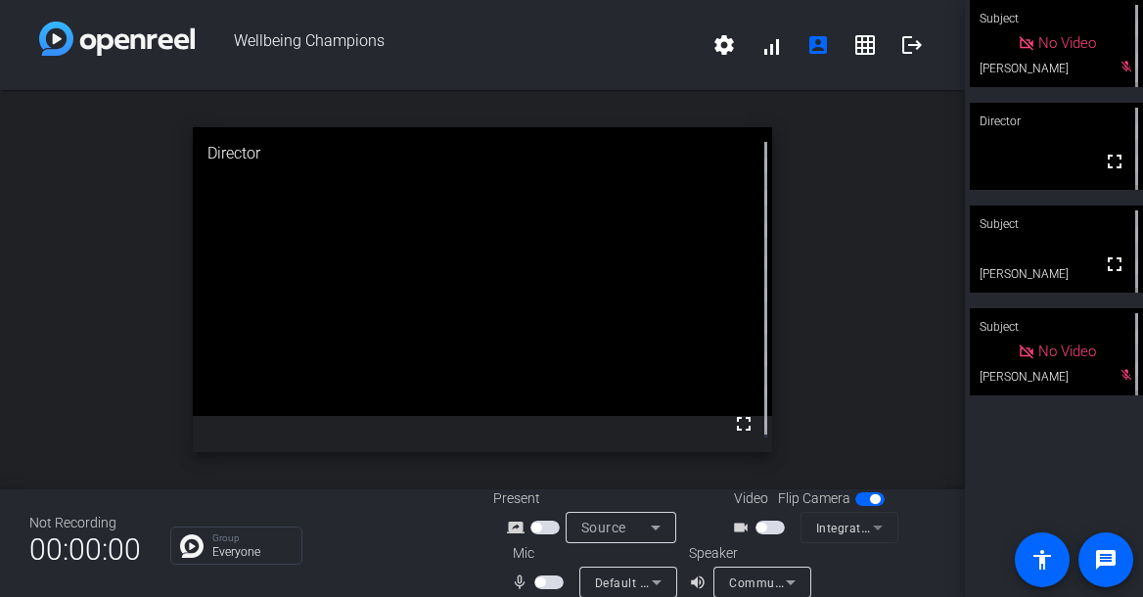
click at [554, 584] on span "button" at bounding box center [548, 582] width 29 height 14
click at [542, 586] on span "button" at bounding box center [548, 582] width 29 height 14
click at [542, 586] on button "button" at bounding box center [548, 582] width 29 height 14
click at [542, 581] on span "button" at bounding box center [548, 582] width 29 height 14
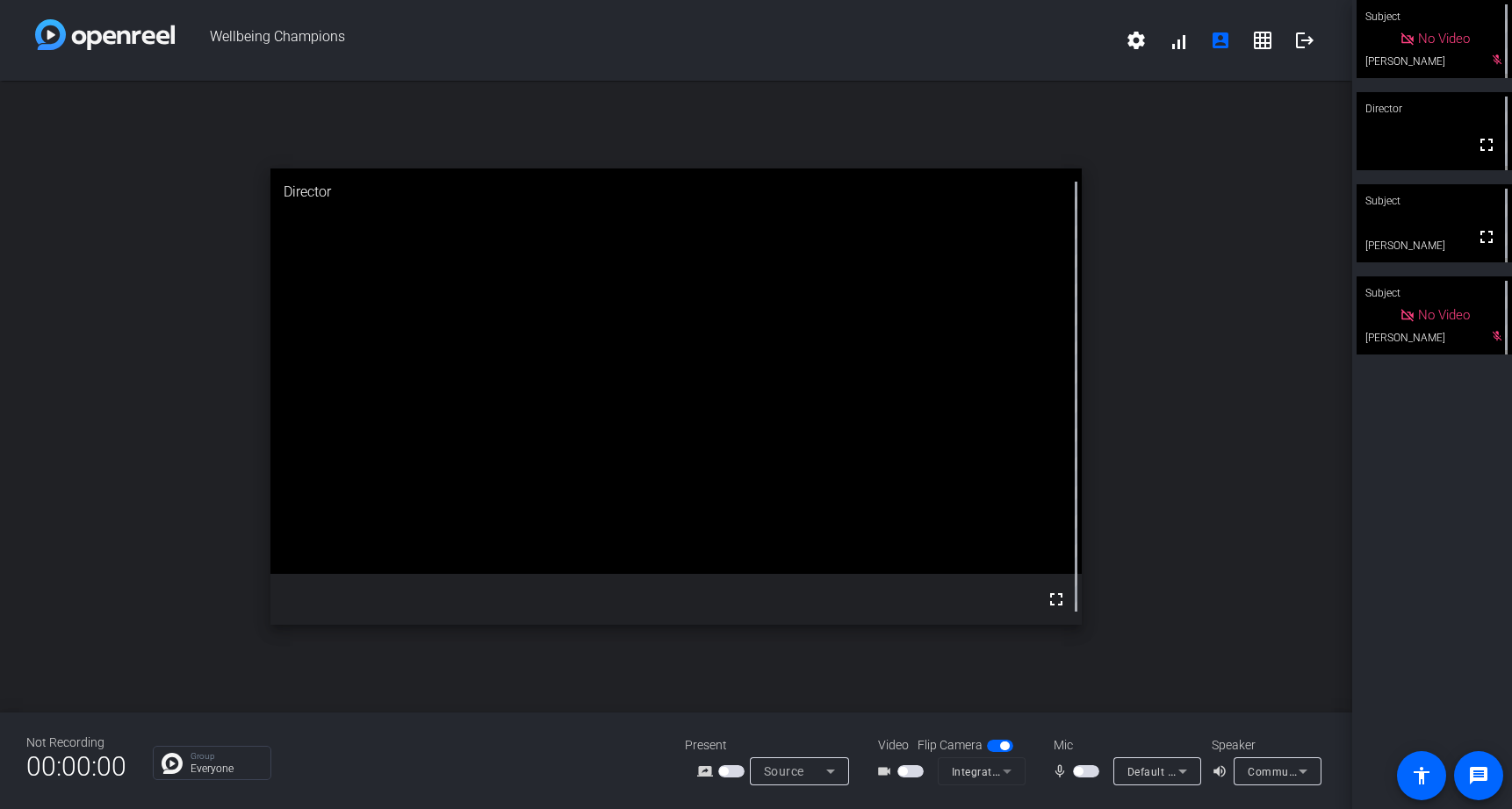
click at [1079, 769] on span "button" at bounding box center [1078, 771] width 9 height 9
click at [1088, 772] on span "button" at bounding box center [1090, 771] width 9 height 9
click at [1415, 497] on div "Subject No Video [PERSON_NAME] mic_off_outline Director fullscreen Subject full…" at bounding box center [1432, 404] width 160 height 809
click at [1077, 770] on span "button" at bounding box center [1078, 771] width 9 height 9
click at [909, 771] on span "button" at bounding box center [910, 771] width 26 height 13
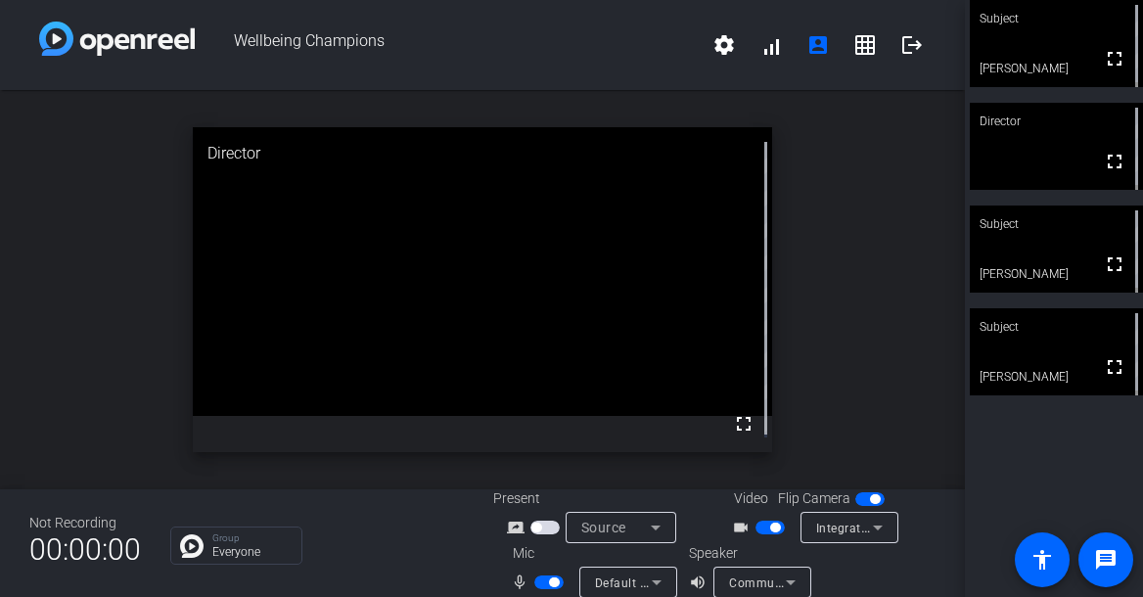
drag, startPoint x: 391, startPoint y: 563, endPoint x: 366, endPoint y: 555, distance: 26.6
click at [393, 563] on div "Group Everyone" at bounding box center [316, 545] width 293 height 38
click at [431, 565] on div "Not Recording 00:00:00 Group Everyone Present screen_share_outline Source Video…" at bounding box center [482, 543] width 965 height 108
